Goal: Task Accomplishment & Management: Manage account settings

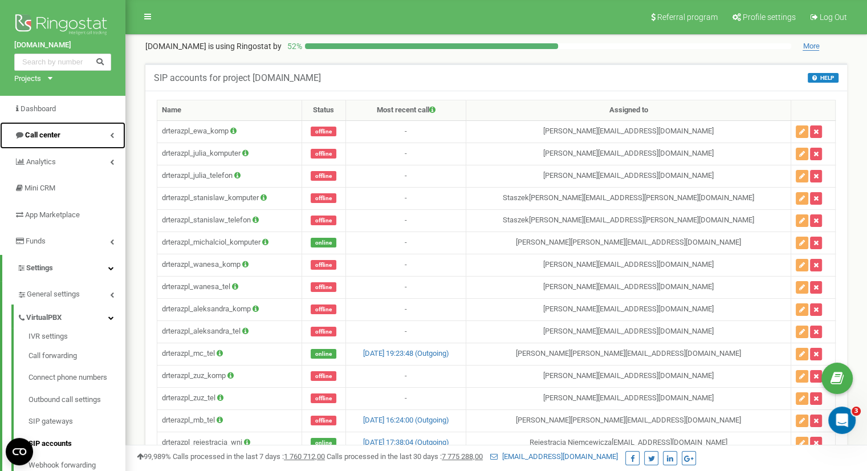
click at [82, 130] on link "Call center" at bounding box center [62, 135] width 125 height 27
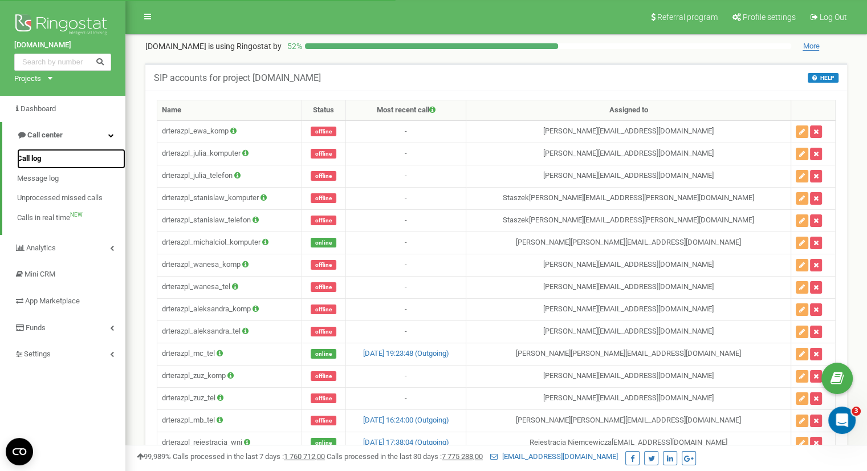
click at [76, 156] on link "Call log" at bounding box center [71, 159] width 108 height 20
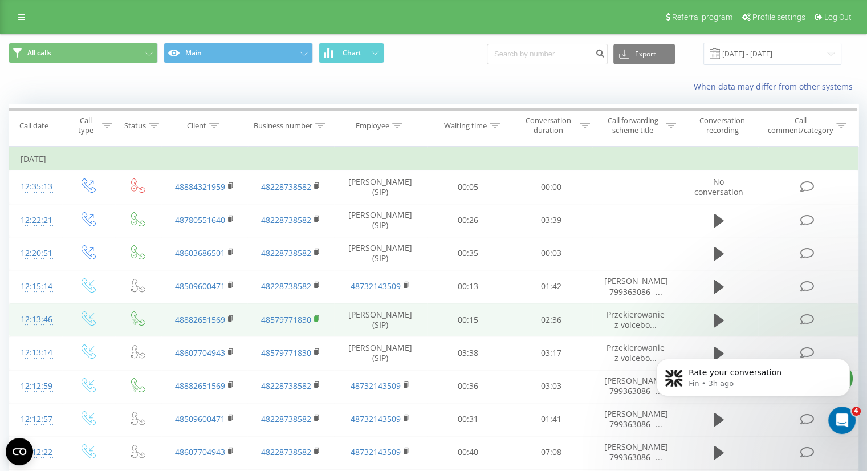
click at [315, 318] on rect at bounding box center [315, 318] width 3 height 5
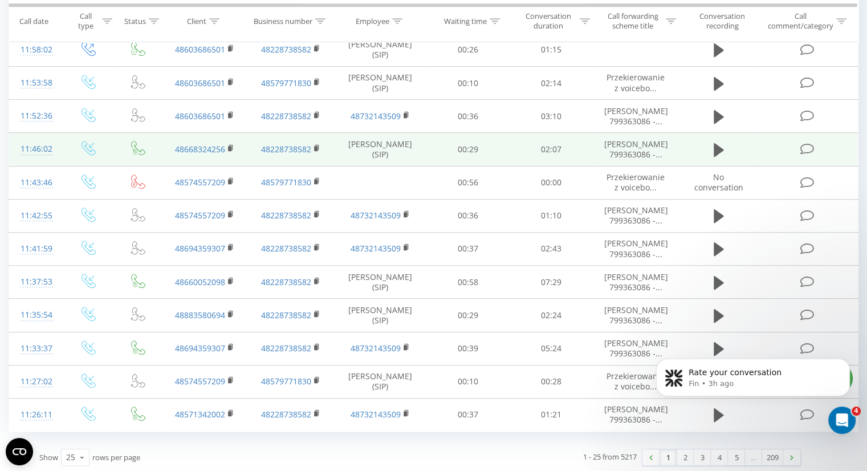
scroll to position [360, 0]
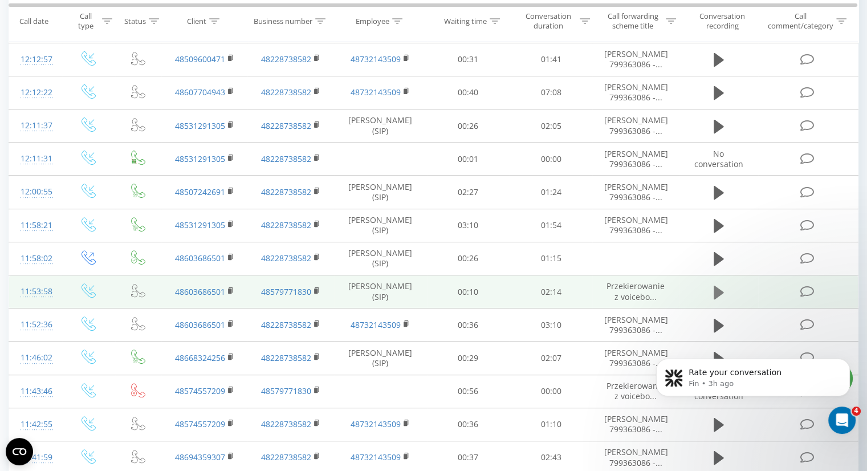
click at [723, 288] on icon at bounding box center [719, 292] width 10 height 16
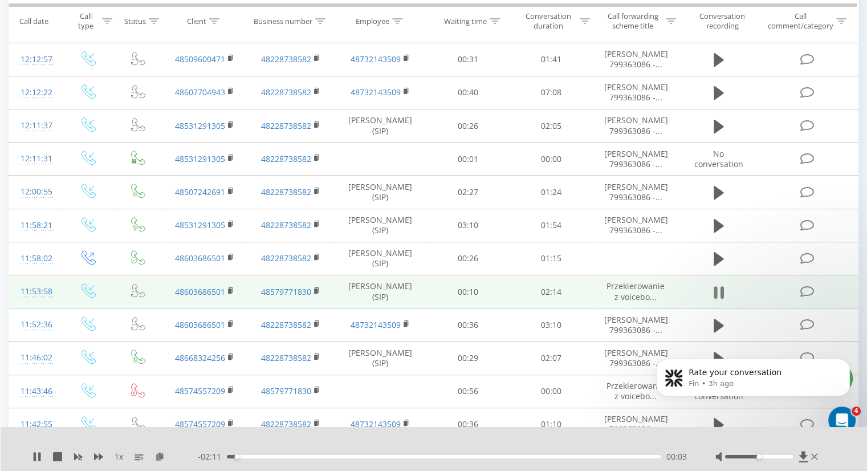
click at [719, 288] on icon at bounding box center [719, 292] width 10 height 16
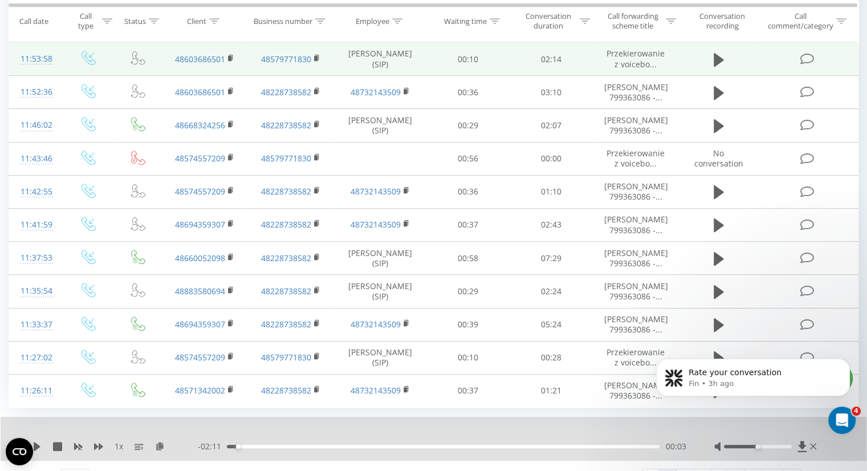
scroll to position [612, 0]
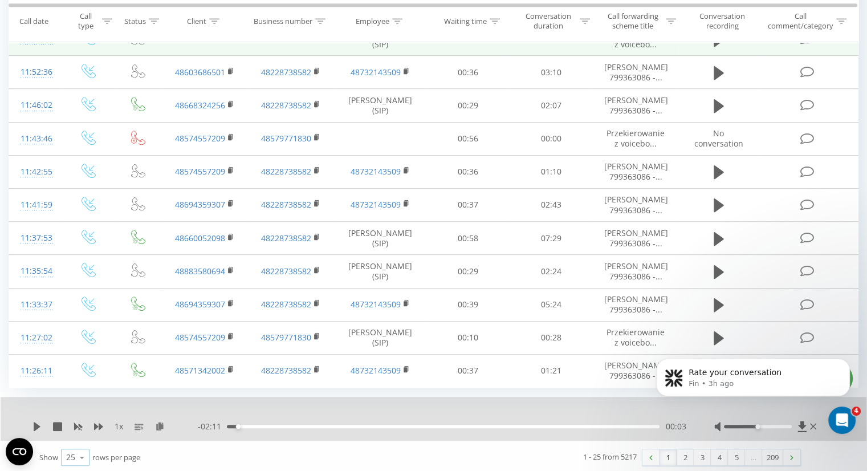
click at [73, 455] on div "25" at bounding box center [70, 456] width 9 height 11
click at [84, 437] on div "100" at bounding box center [75, 441] width 27 height 17
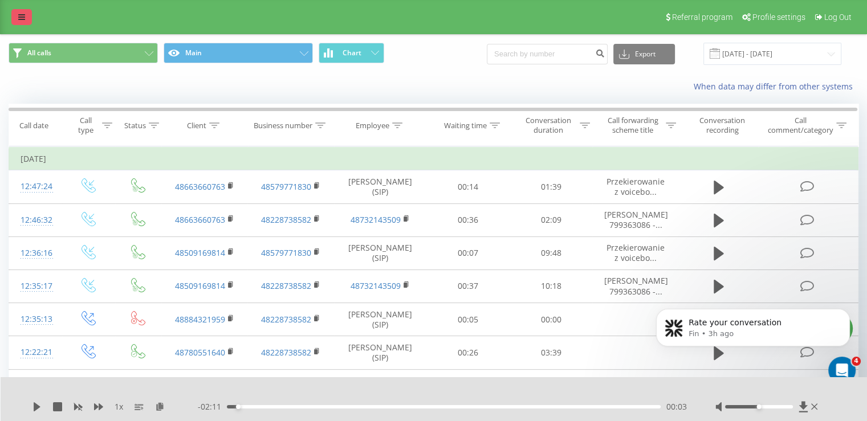
click at [17, 9] on link at bounding box center [21, 17] width 21 height 16
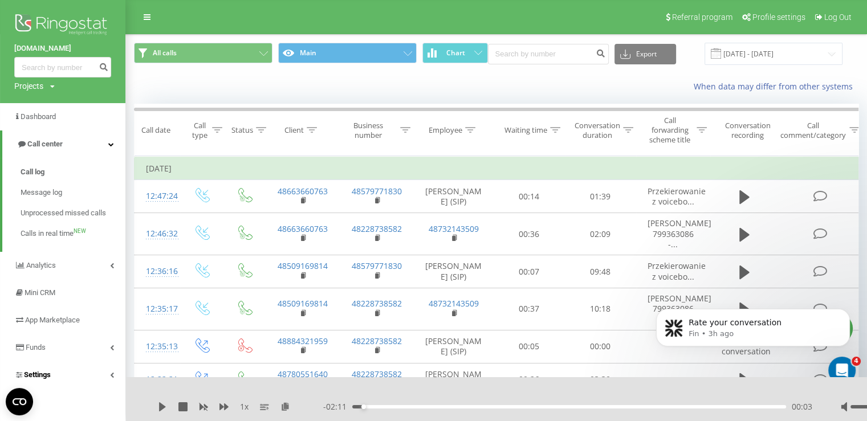
click at [84, 375] on link "Settings" at bounding box center [62, 374] width 125 height 27
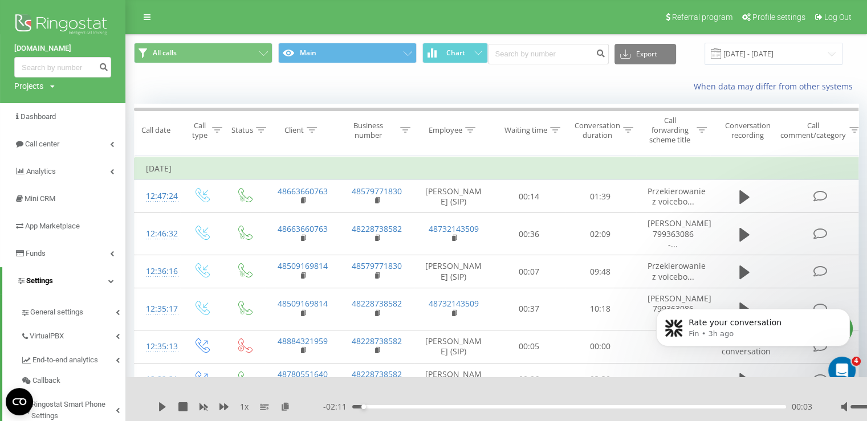
scroll to position [209, 0]
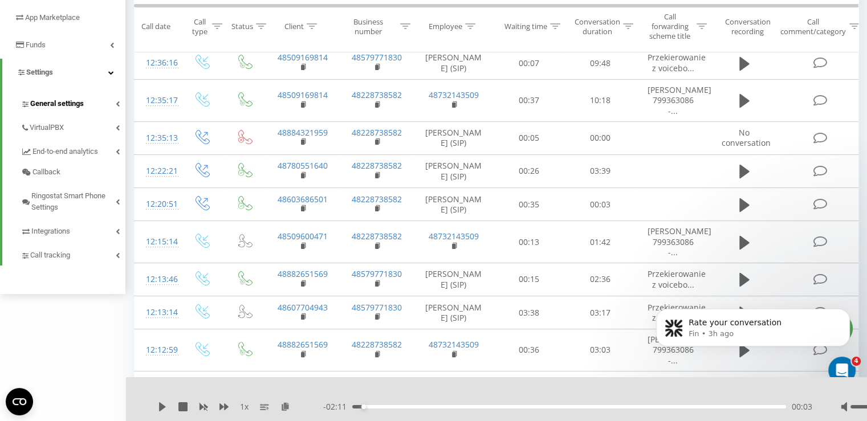
click at [83, 107] on span "General settings" at bounding box center [57, 103] width 54 height 11
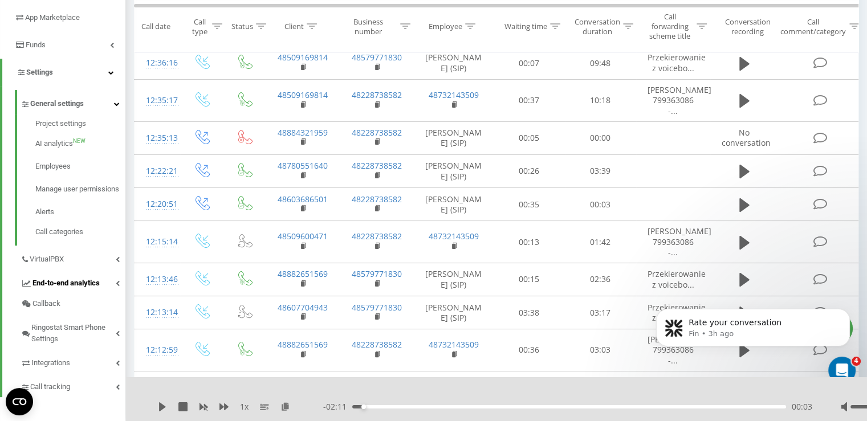
click at [93, 282] on link "End-to-end analytics" at bounding box center [73, 282] width 105 height 24
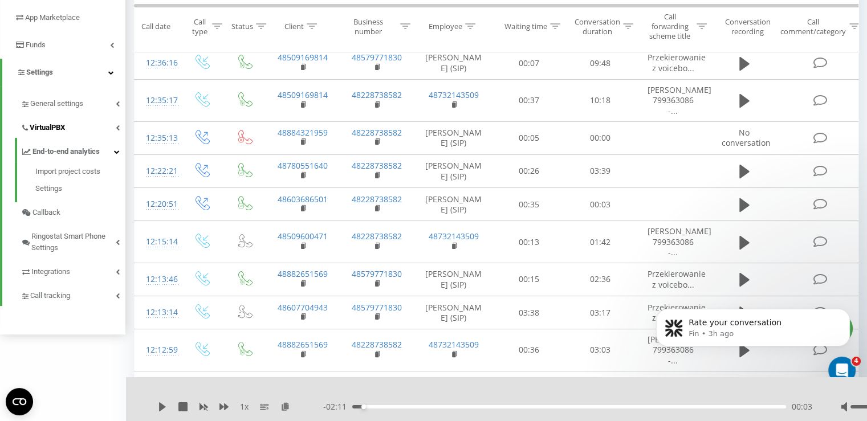
click at [92, 136] on link "VirtualPBX" at bounding box center [73, 126] width 105 height 24
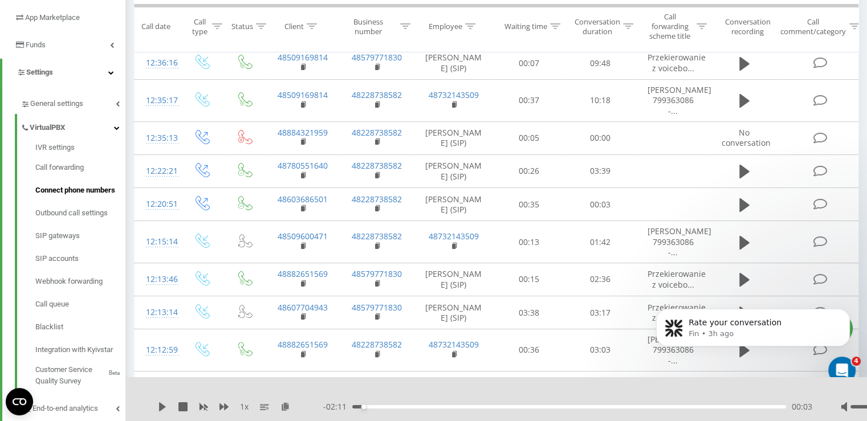
click at [93, 190] on span "Connect phone numbers" at bounding box center [75, 190] width 80 height 11
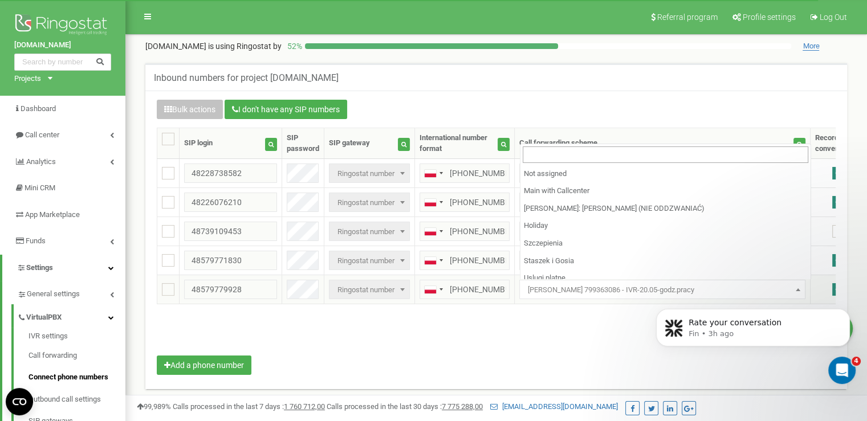
click at [575, 290] on span "Niemcewicza 799363086 - IVR-20.05-godz.pracy" at bounding box center [662, 290] width 278 height 16
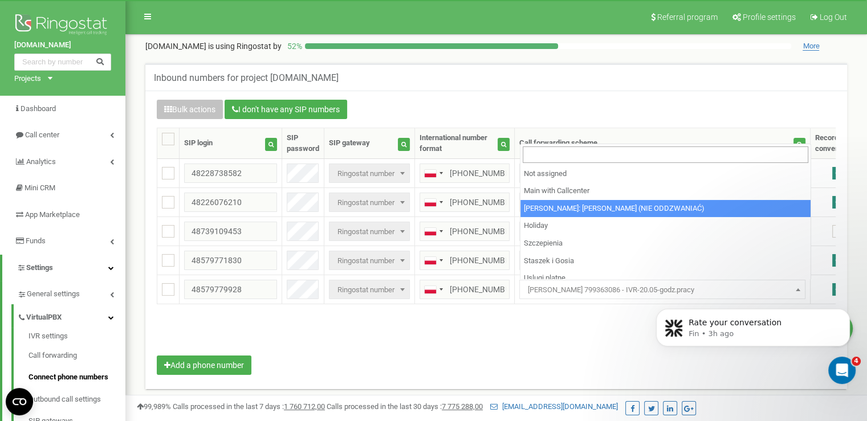
select select "160917"
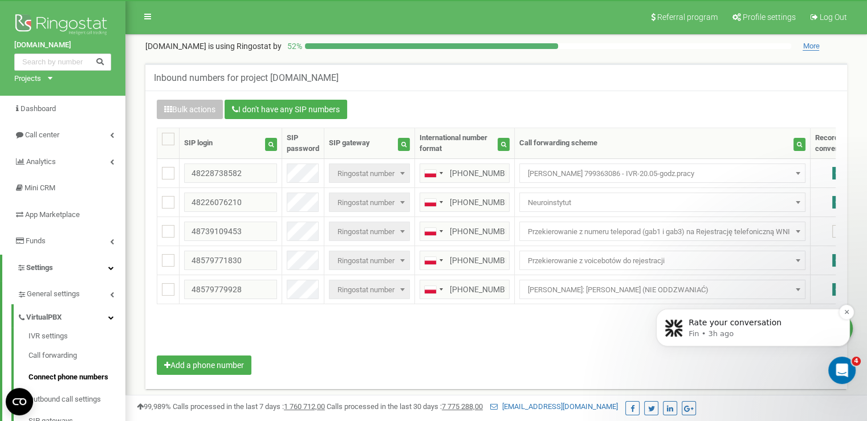
click at [844, 320] on div "Rate your conversation Fin • 3h ago" at bounding box center [753, 328] width 194 height 38
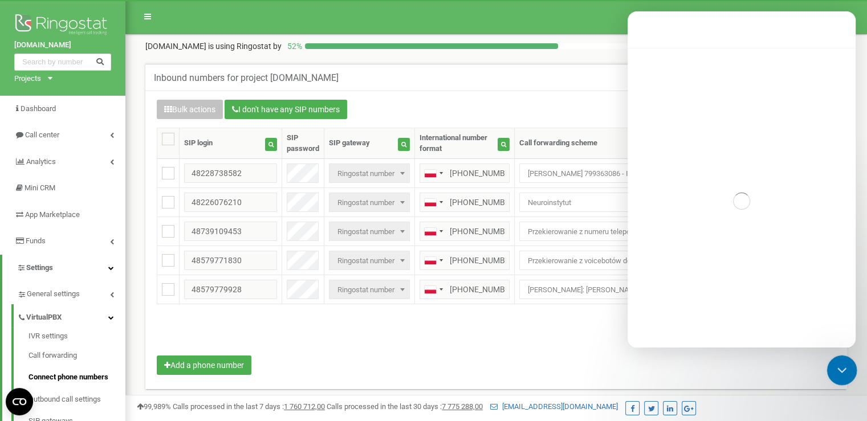
click at [832, 367] on div "Close Intercom Messenger" at bounding box center [840, 368] width 27 height 27
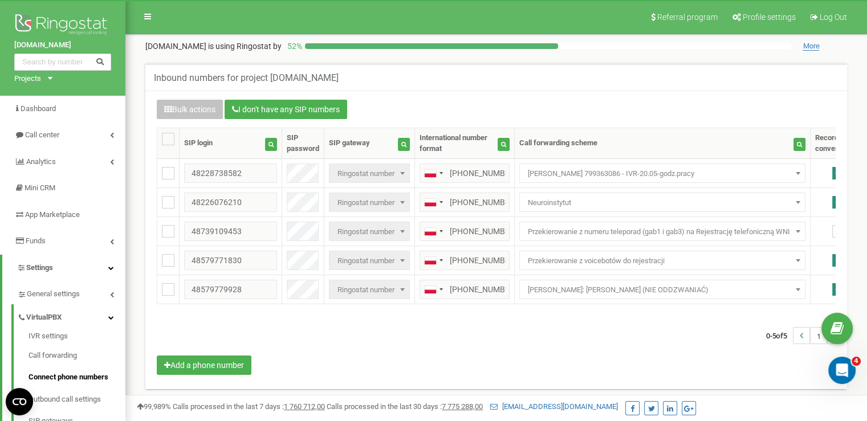
scroll to position [70, 0]
click at [73, 402] on link "Outbound call settings" at bounding box center [77, 400] width 97 height 22
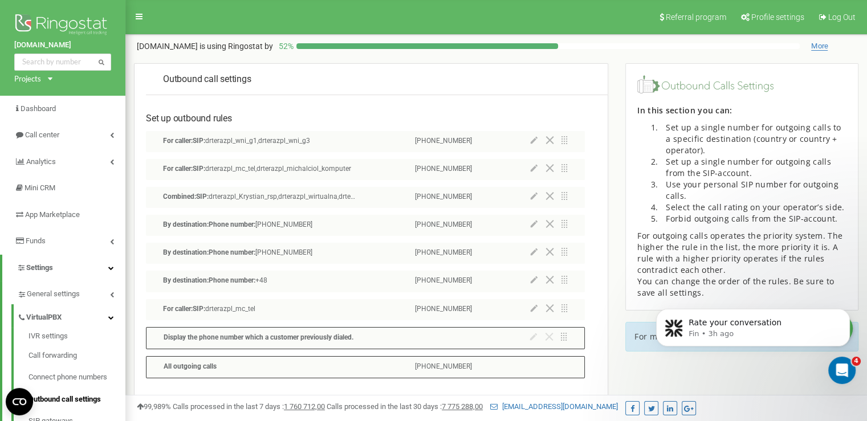
click at [534, 311] on icon at bounding box center [533, 308] width 7 height 8
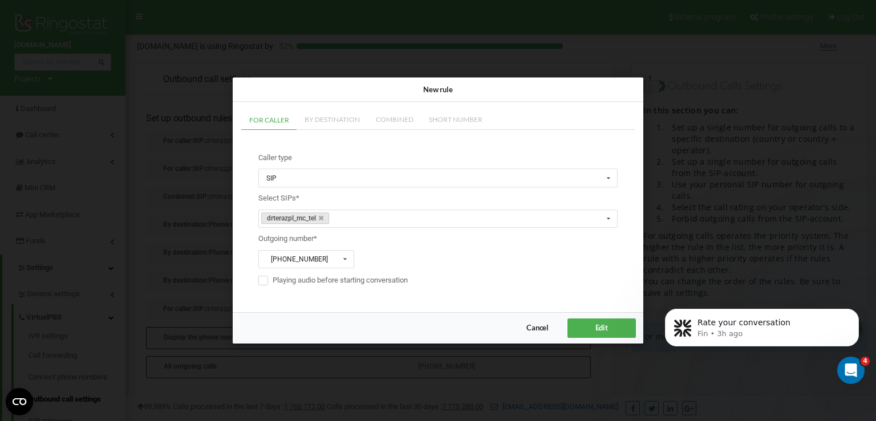
click at [357, 257] on div "Caller type SIP SIP Department Employee Select SIPs* drterazpl_mc_tel SIP drter…" at bounding box center [438, 220] width 382 height 157
click at [335, 256] on input "text" at bounding box center [306, 260] width 95 height 18
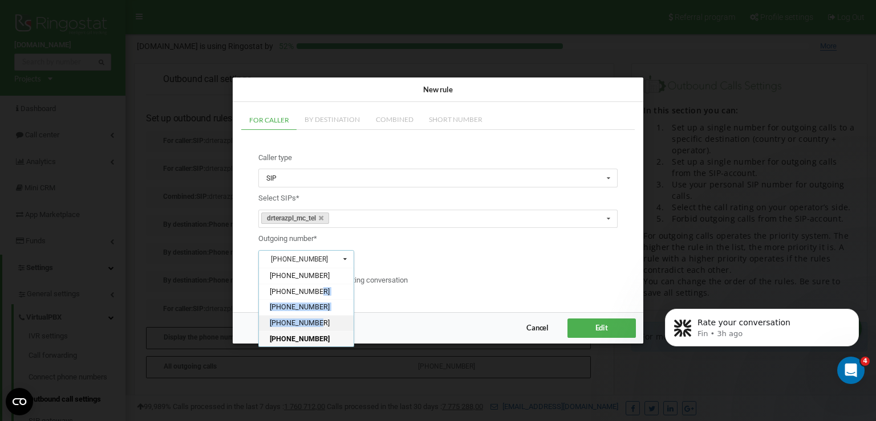
drag, startPoint x: 335, startPoint y: 292, endPoint x: 331, endPoint y: 327, distance: 35.1
click at [331, 327] on div "[PHONE_NUMBER] [PHONE_NUMBER] [PHONE_NUMBER] [PHONE_NUMBER] [PHONE_NUMBER]" at bounding box center [306, 307] width 96 height 79
click at [325, 258] on input "text" at bounding box center [306, 260] width 95 height 18
click at [333, 295] on div "[PHONE_NUMBER]" at bounding box center [306, 292] width 95 height 16
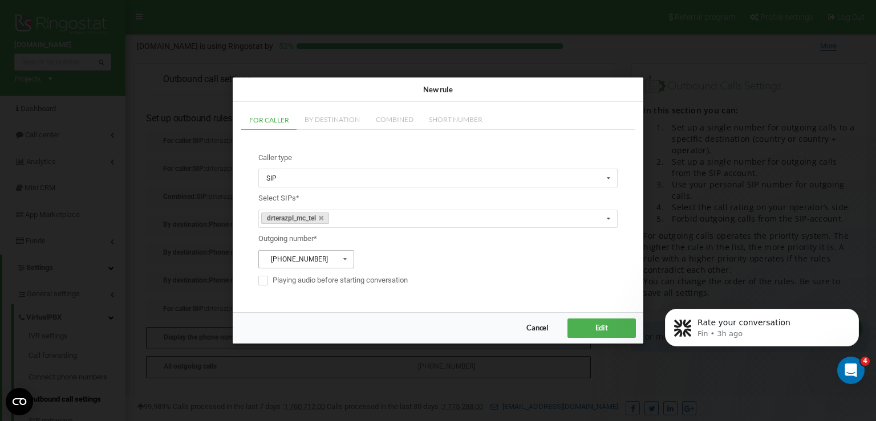
click at [341, 255] on icon at bounding box center [345, 260] width 14 height 18
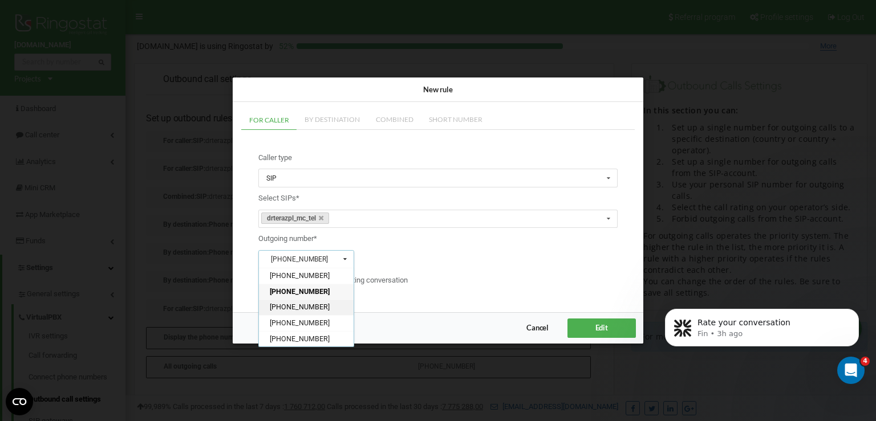
click at [328, 306] on div "[PHONE_NUMBER]" at bounding box center [306, 308] width 95 height 16
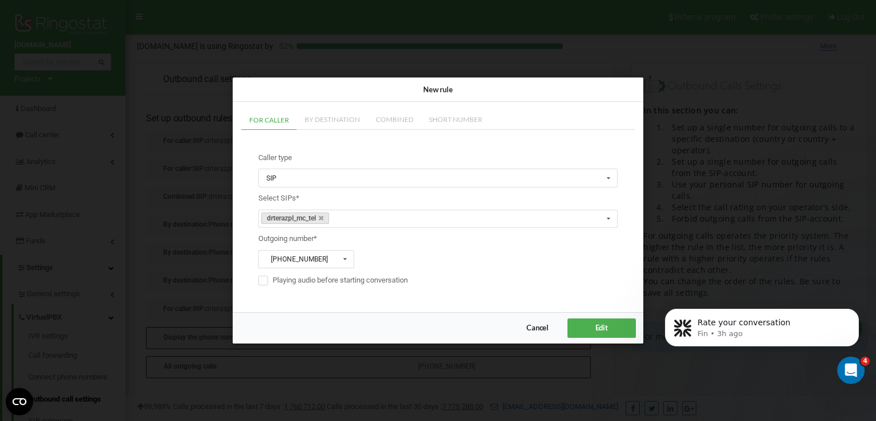
click at [592, 322] on button "Edit" at bounding box center [601, 328] width 68 height 19
